Goal: Information Seeking & Learning: Learn about a topic

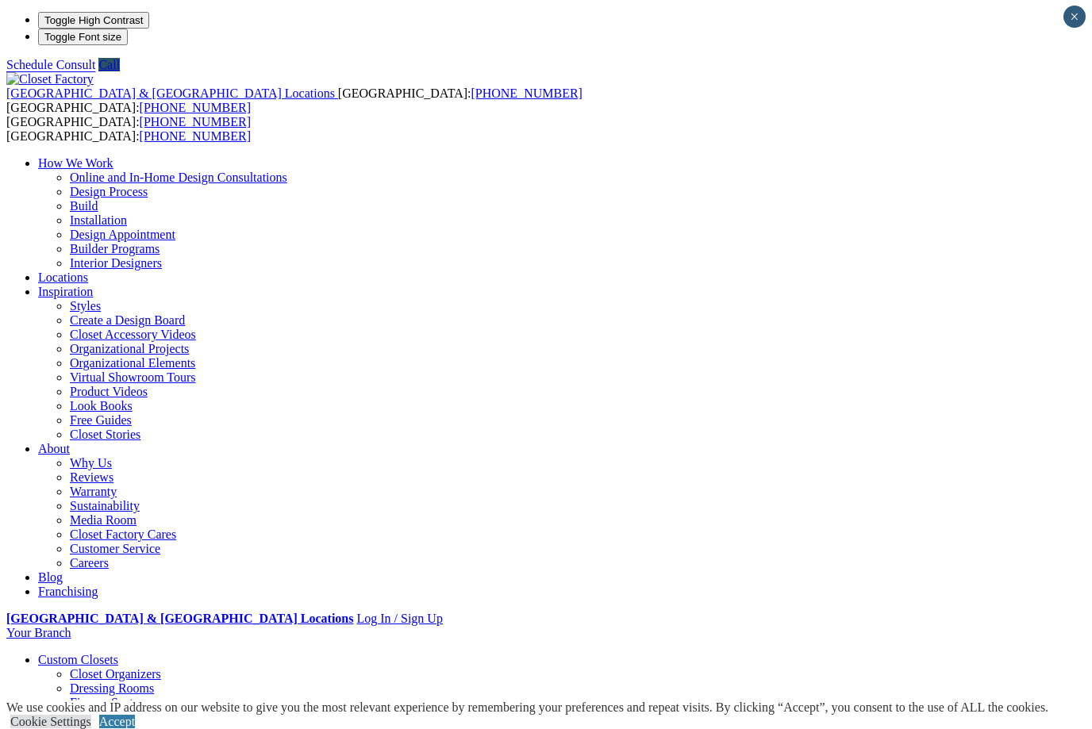
scroll to position [2, 0]
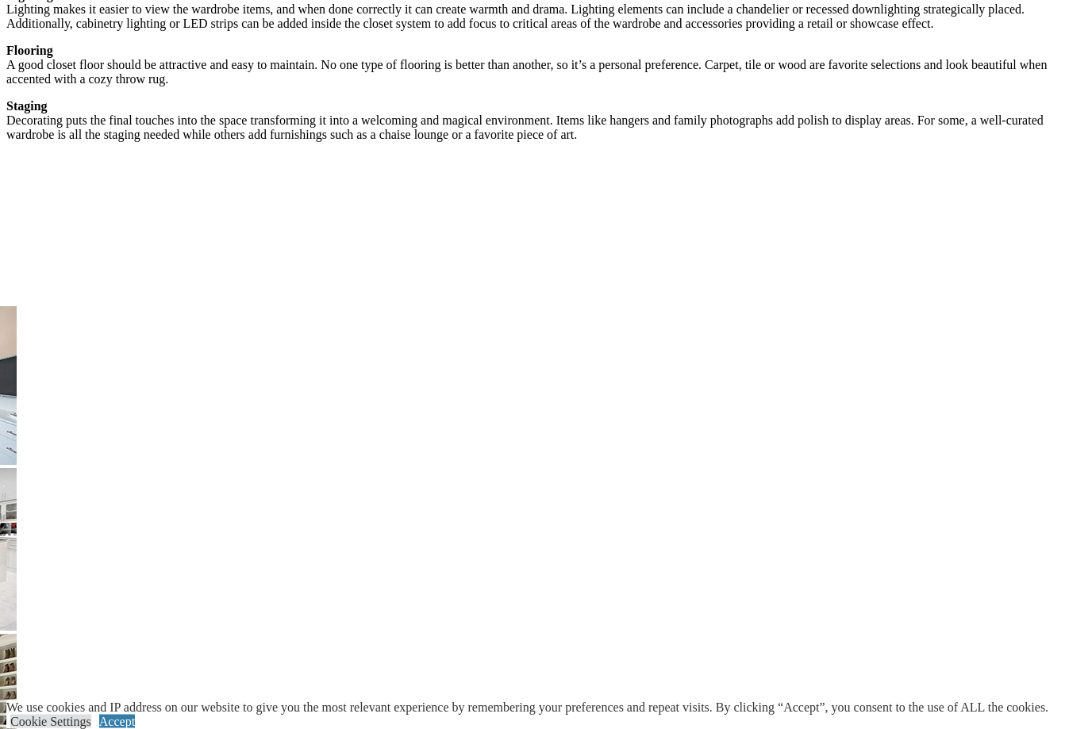
scroll to position [2796, 0]
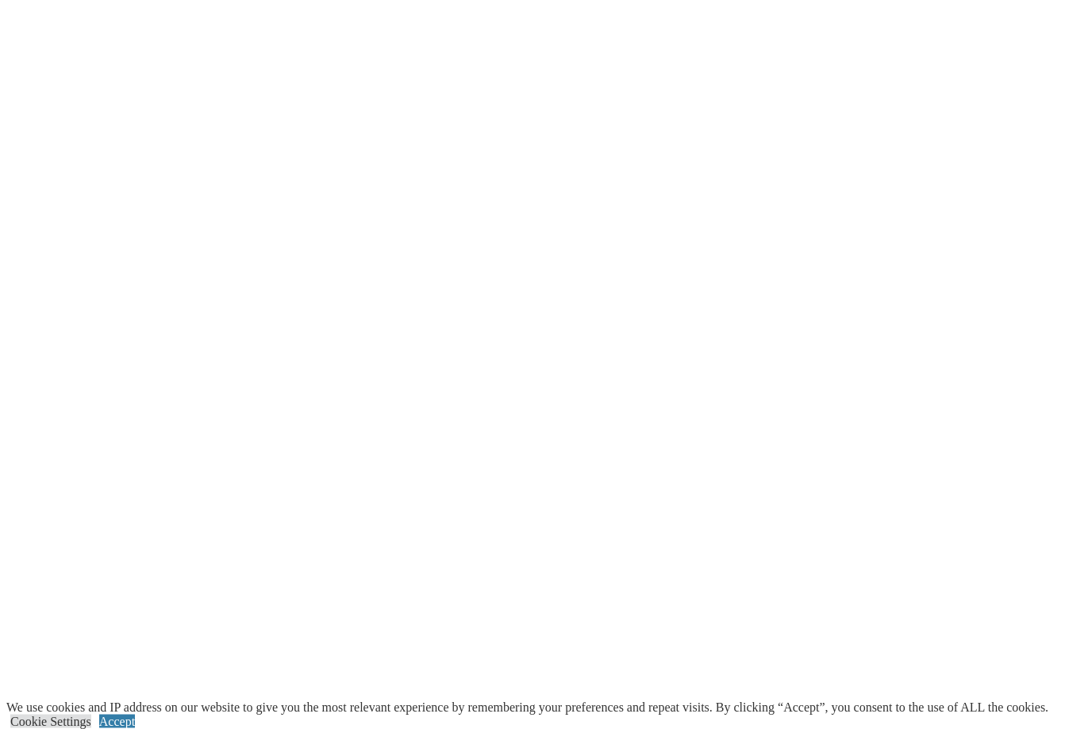
scroll to position [3354, 0]
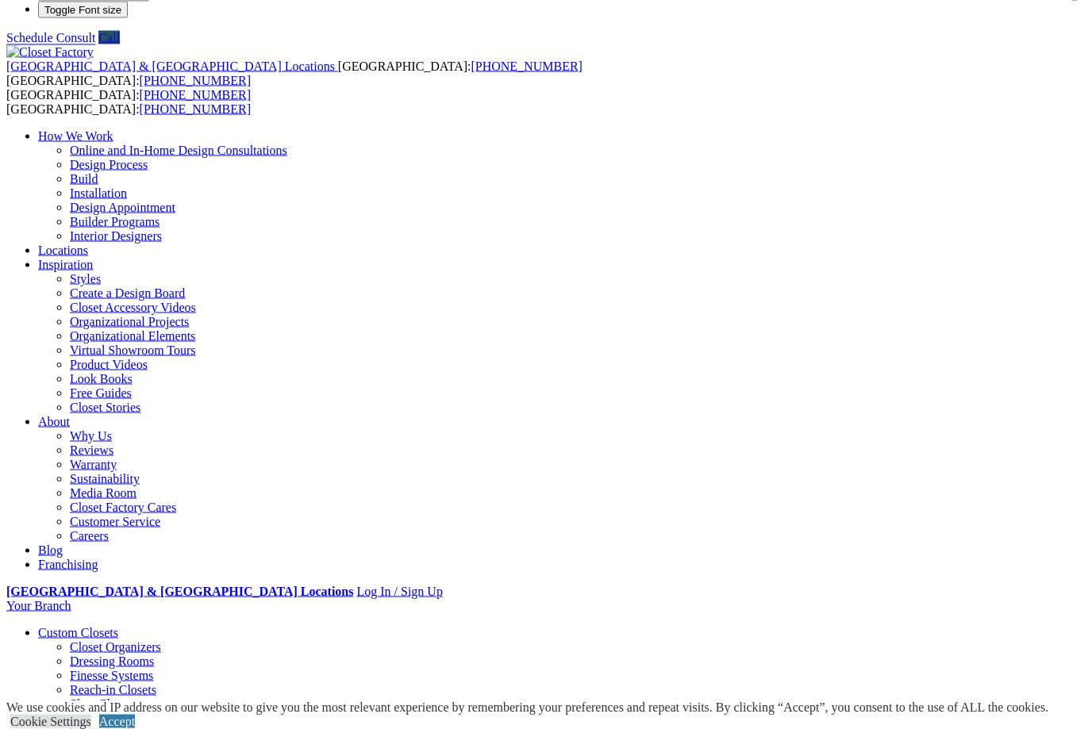
scroll to position [25, 0]
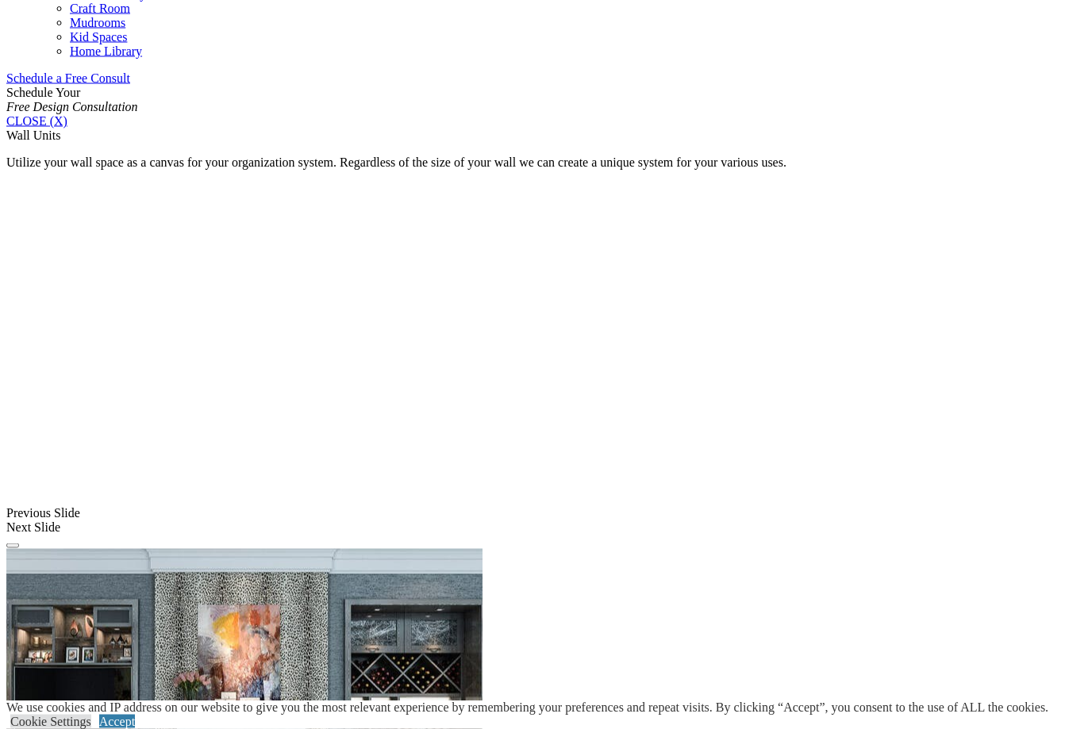
scroll to position [996, 0]
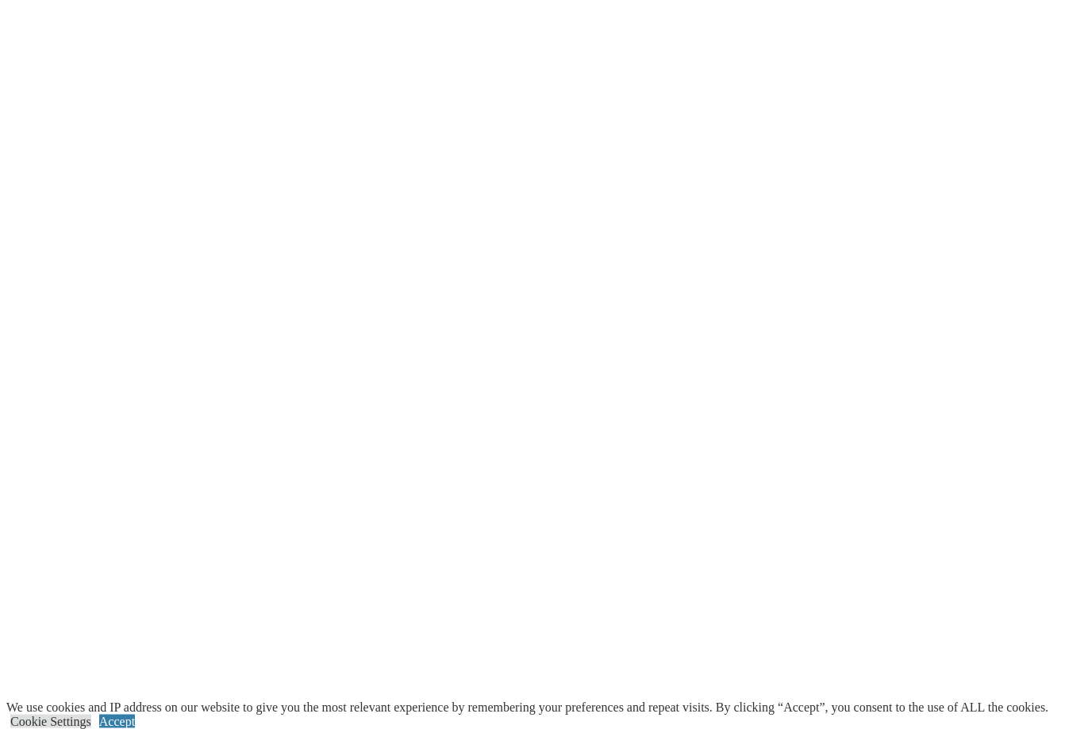
scroll to position [2126, 0]
click at [91, 728] on link "Cookie Settings" at bounding box center [50, 721] width 81 height 13
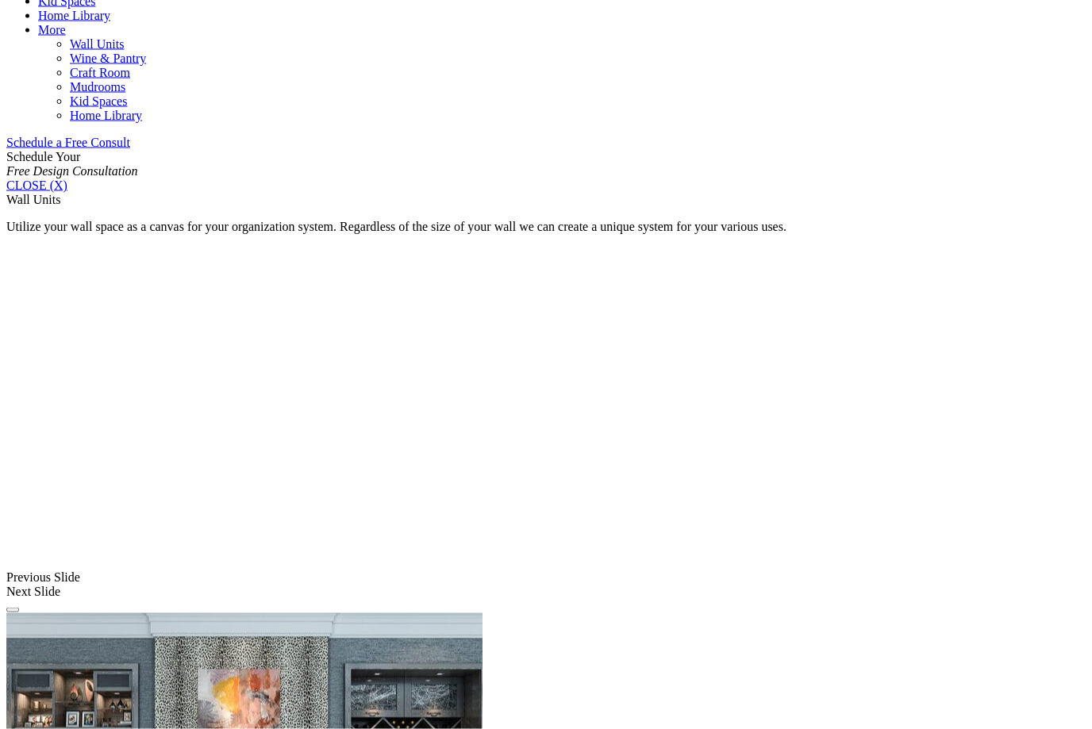
scroll to position [932, 0]
